Goal: Task Accomplishment & Management: Complete application form

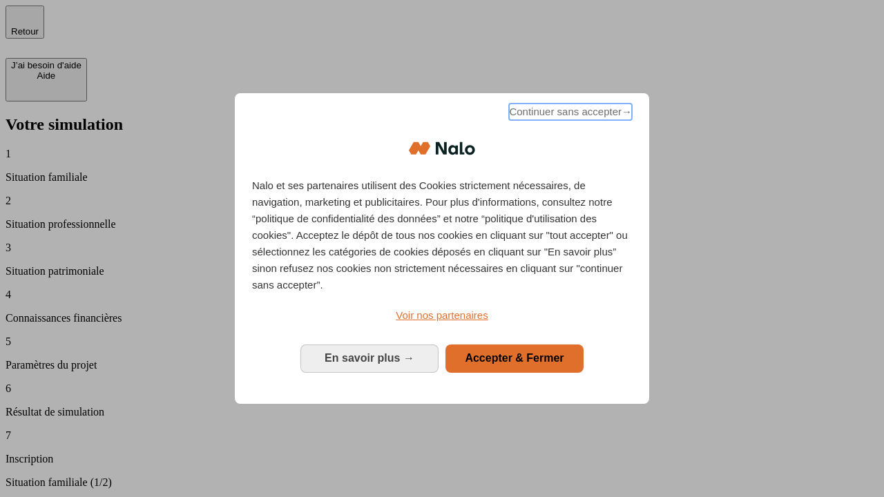
click at [569, 114] on span "Continuer sans accepter →" at bounding box center [570, 112] width 123 height 17
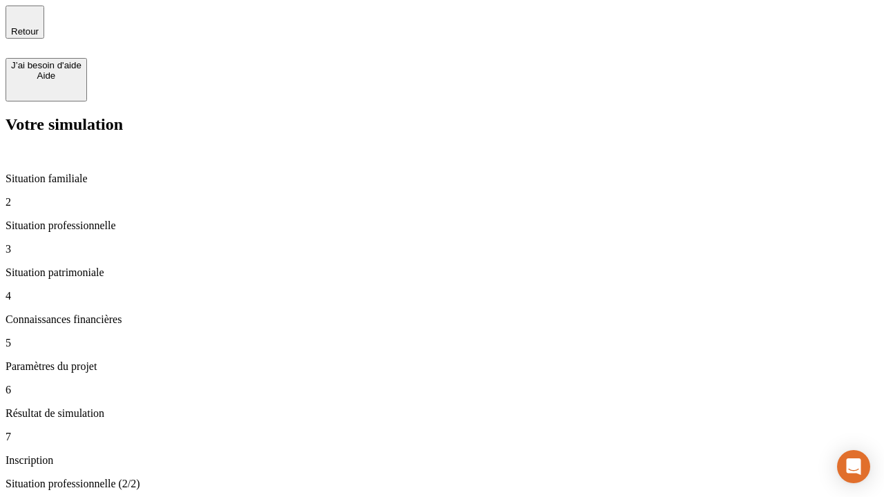
type input "30 000"
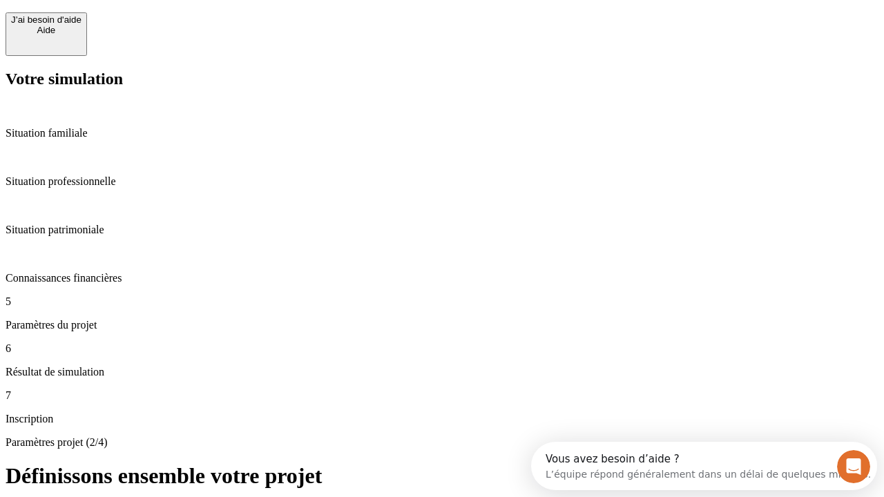
scroll to position [26, 0]
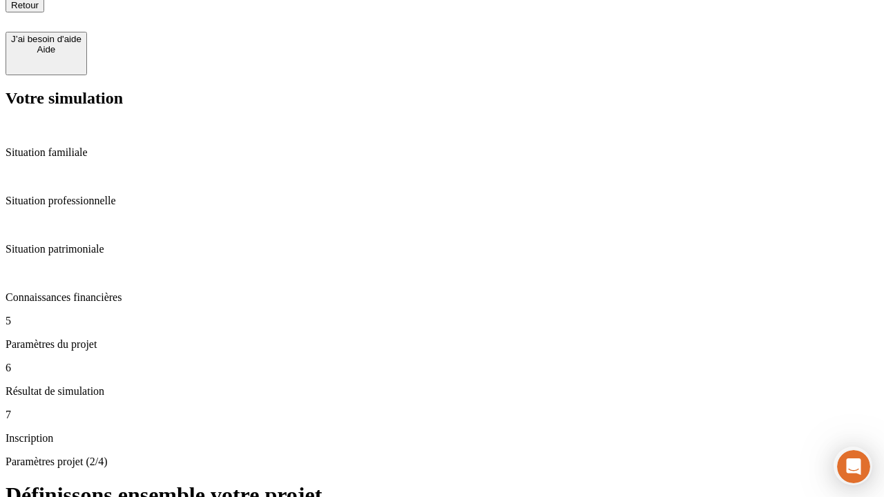
type input "25"
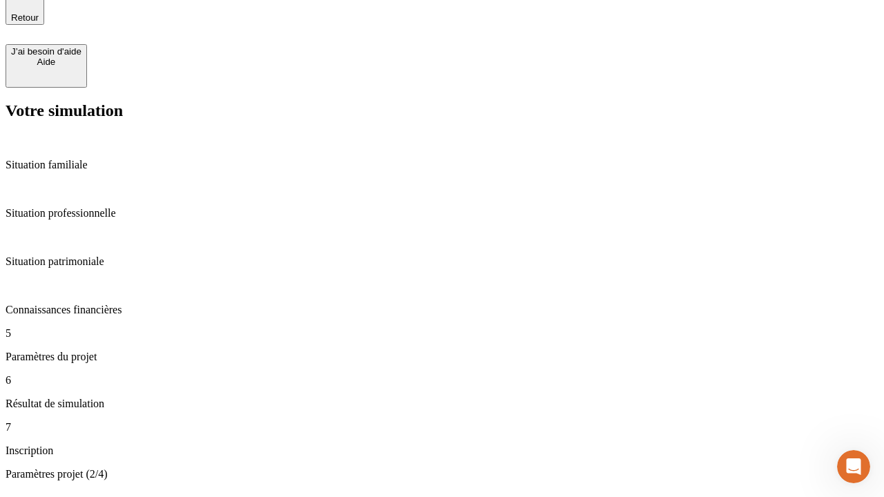
type input "64"
type input "1 000"
type input "640"
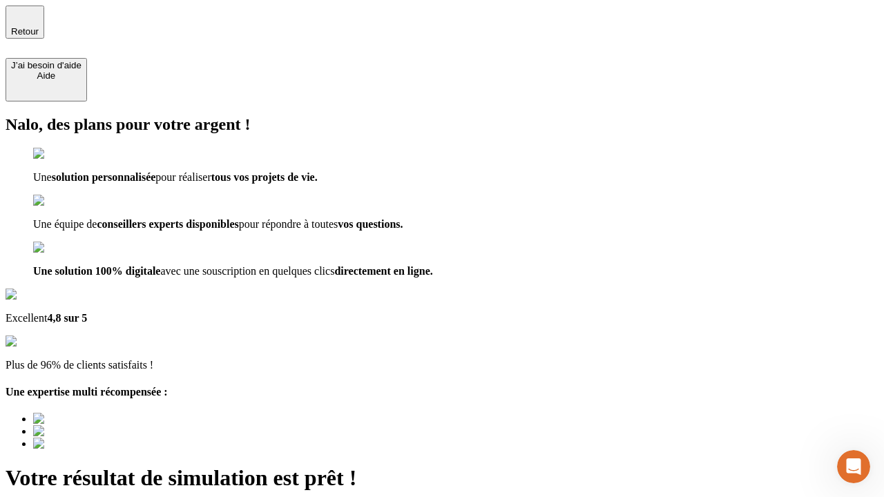
type input "[EMAIL_ADDRESS][PERSON_NAME][DOMAIN_NAME]"
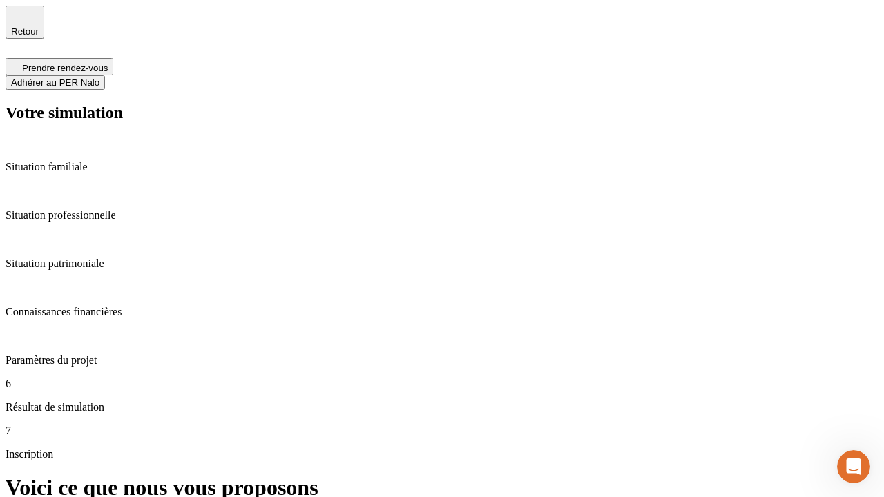
click at [99, 77] on span "Adhérer au PER Nalo" at bounding box center [55, 82] width 88 height 10
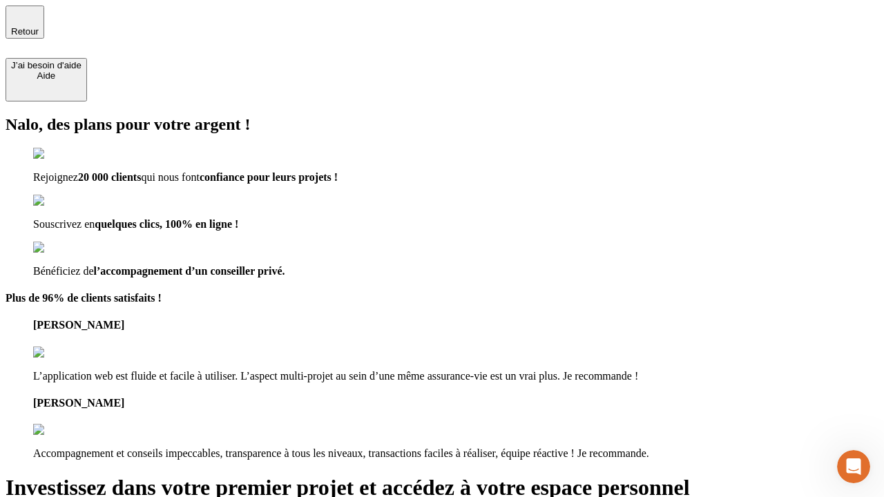
type input "[PERSON_NAME][EMAIL_ADDRESS][DOMAIN_NAME]"
